Goal: Browse casually

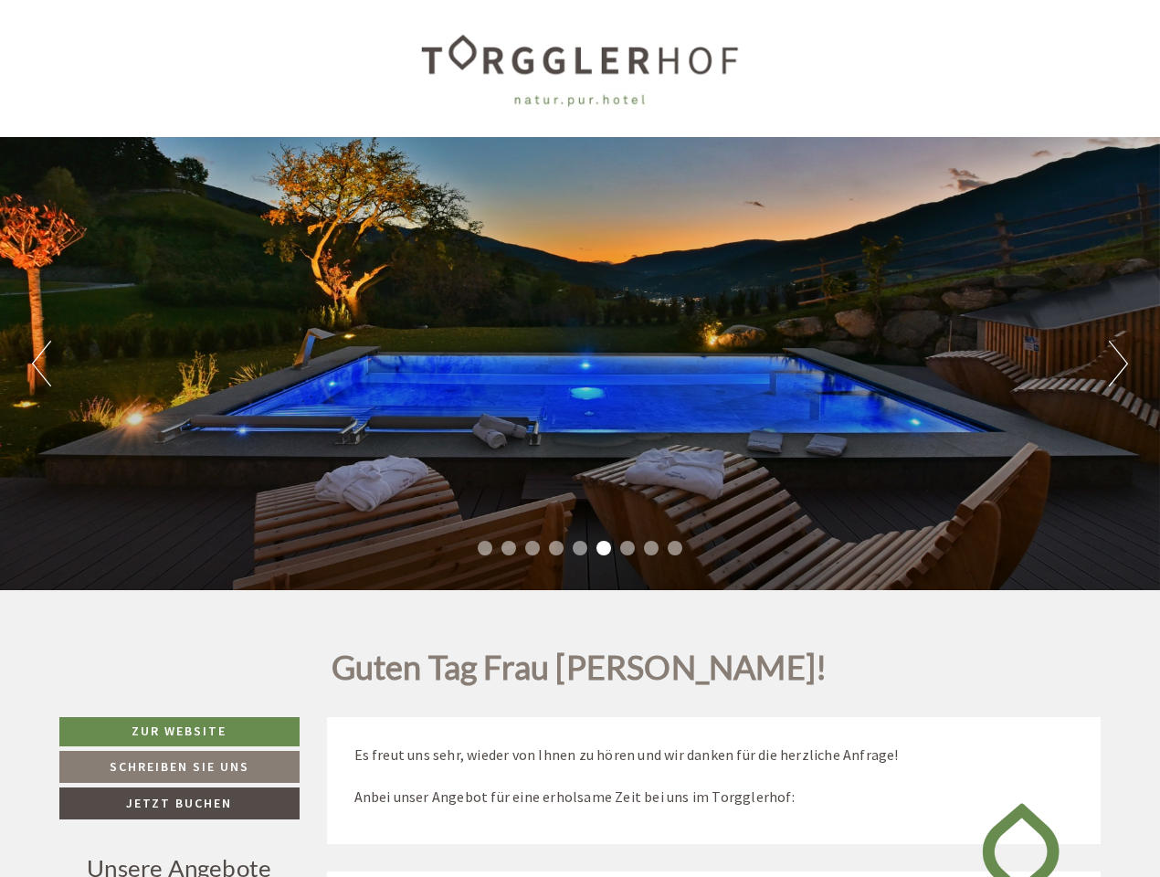
click at [580, 439] on div "Previous Next 1 2 3 4 5 6 7 8 9" at bounding box center [580, 363] width 1160 height 453
click at [41, 364] on button "Previous" at bounding box center [41, 364] width 19 height 46
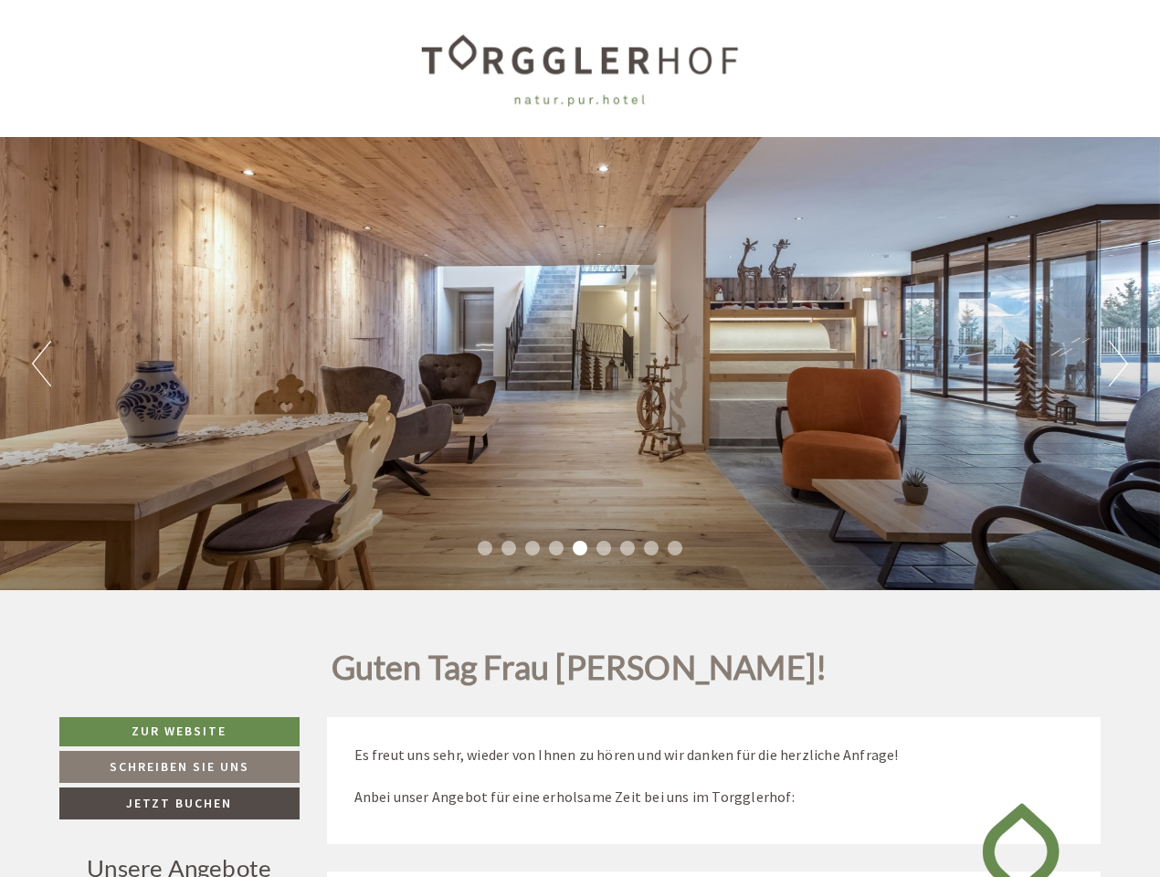
click at [580, 364] on div "Previous Next 1 2 3 4 5 6 7 8 9" at bounding box center [580, 363] width 1160 height 453
click at [1118, 364] on button "Next" at bounding box center [1118, 364] width 19 height 46
click at [485, 548] on li "1" at bounding box center [485, 548] width 15 height 15
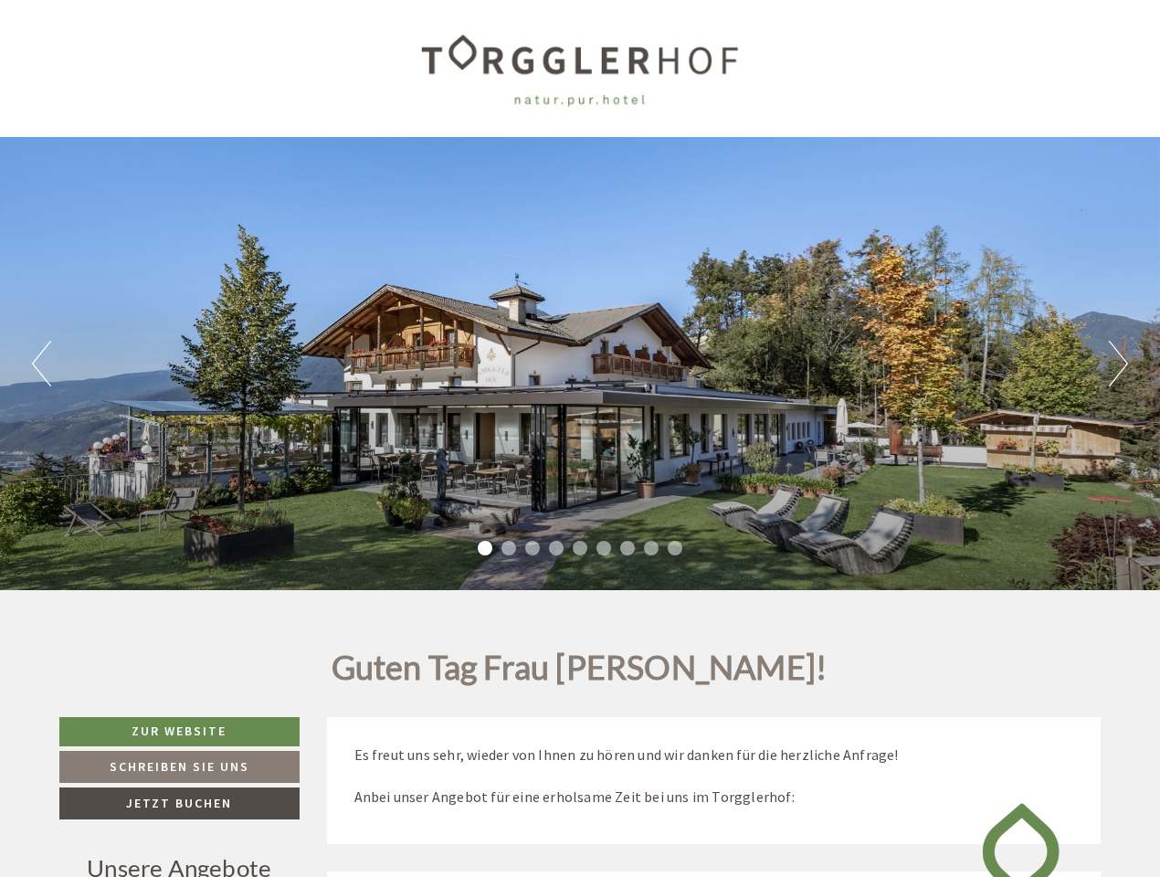
click at [509, 548] on li "2" at bounding box center [509, 548] width 15 height 15
click at [533, 548] on li "3" at bounding box center [532, 548] width 15 height 15
click at [556, 548] on li "4" at bounding box center [556, 548] width 15 height 15
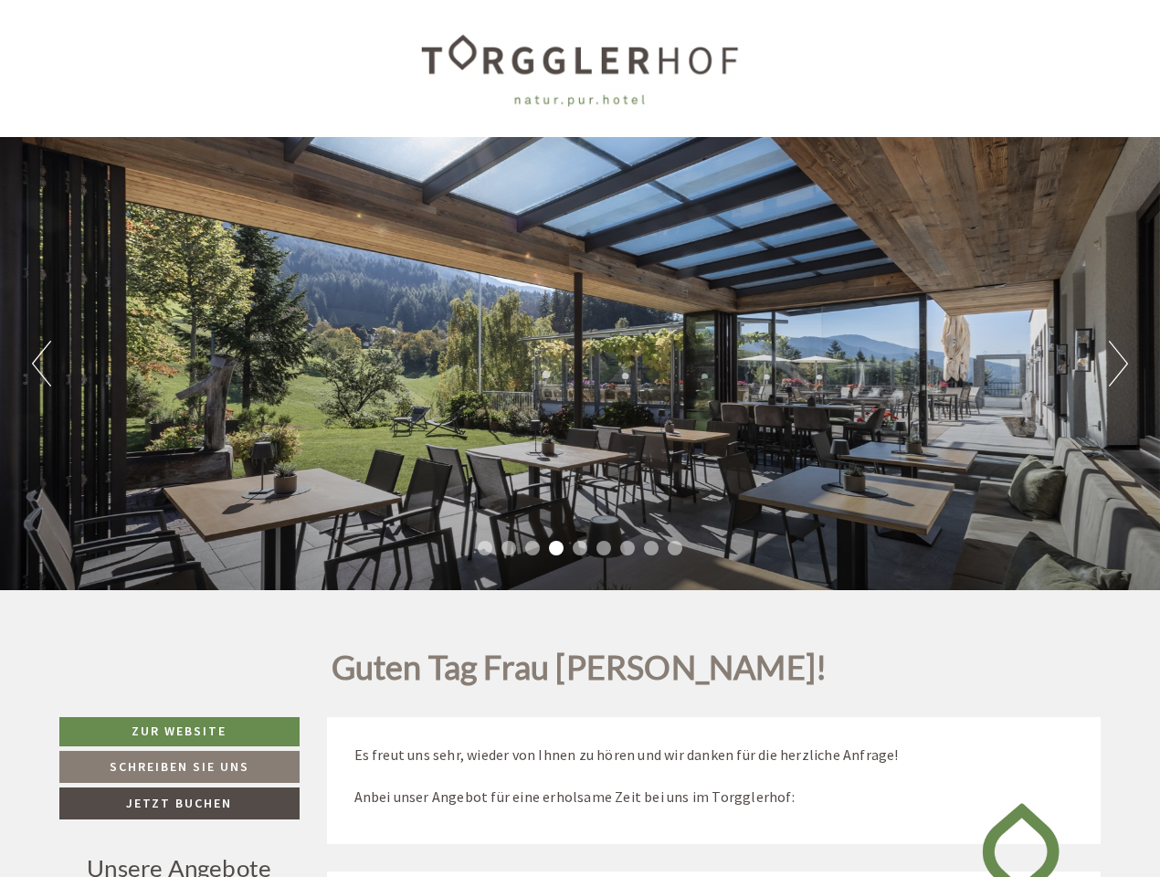
click at [580, 548] on li "5" at bounding box center [580, 548] width 15 height 15
click at [604, 548] on li "6" at bounding box center [604, 548] width 15 height 15
